Goal: Learn about a topic

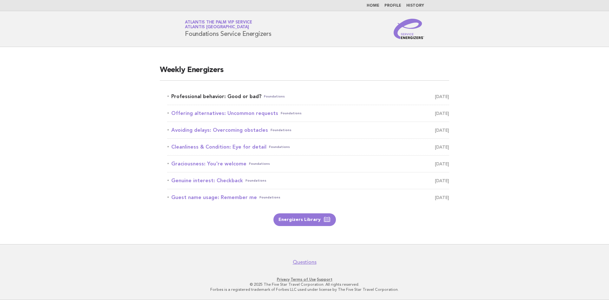
click at [179, 97] on link "Professional behavior: Good or bad? Foundations [DATE]" at bounding box center [307, 96] width 281 height 9
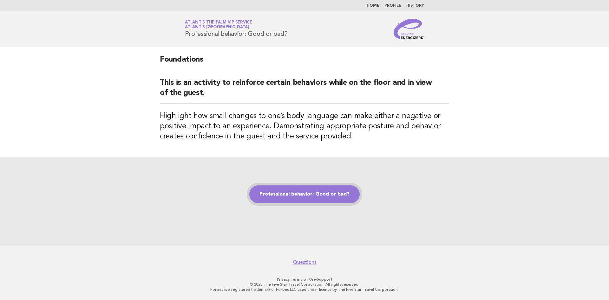
click at [307, 189] on link "Professional behavior: Good or bad?" at bounding box center [304, 194] width 110 height 18
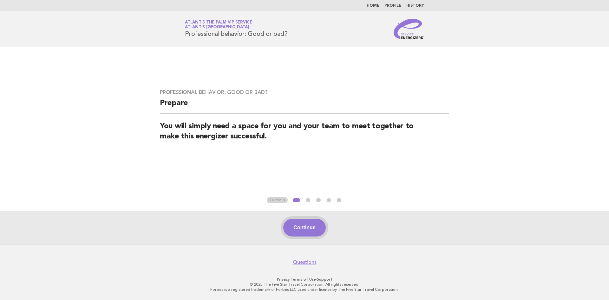
click at [301, 231] on button "Continue" at bounding box center [304, 227] width 42 height 18
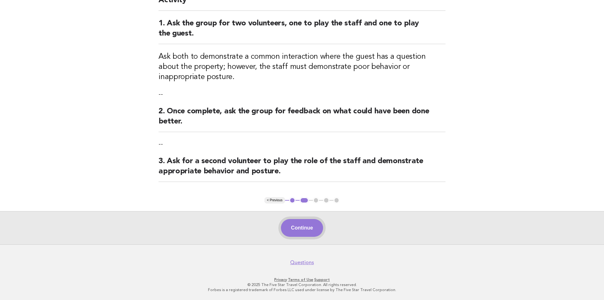
click at [288, 226] on button "Continue" at bounding box center [302, 228] width 42 height 18
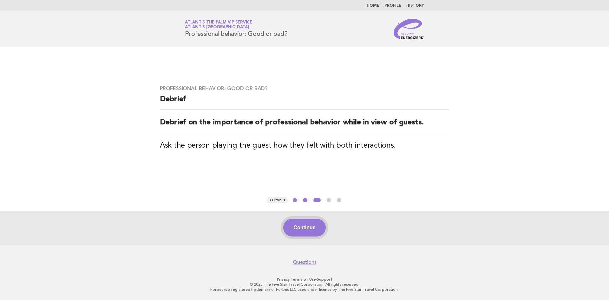
click at [321, 229] on button "Continue" at bounding box center [304, 227] width 42 height 18
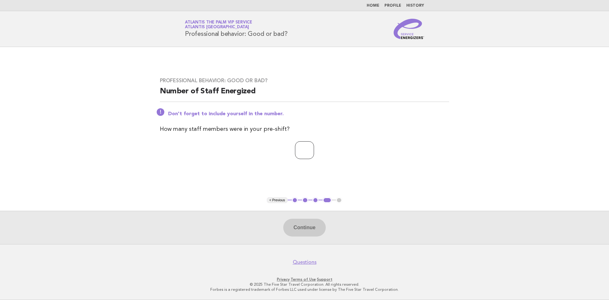
click at [299, 142] on input "number" at bounding box center [304, 150] width 19 height 18
type input "*"
click at [300, 228] on button "Continue" at bounding box center [304, 227] width 42 height 18
